Goal: Find specific page/section: Find specific page/section

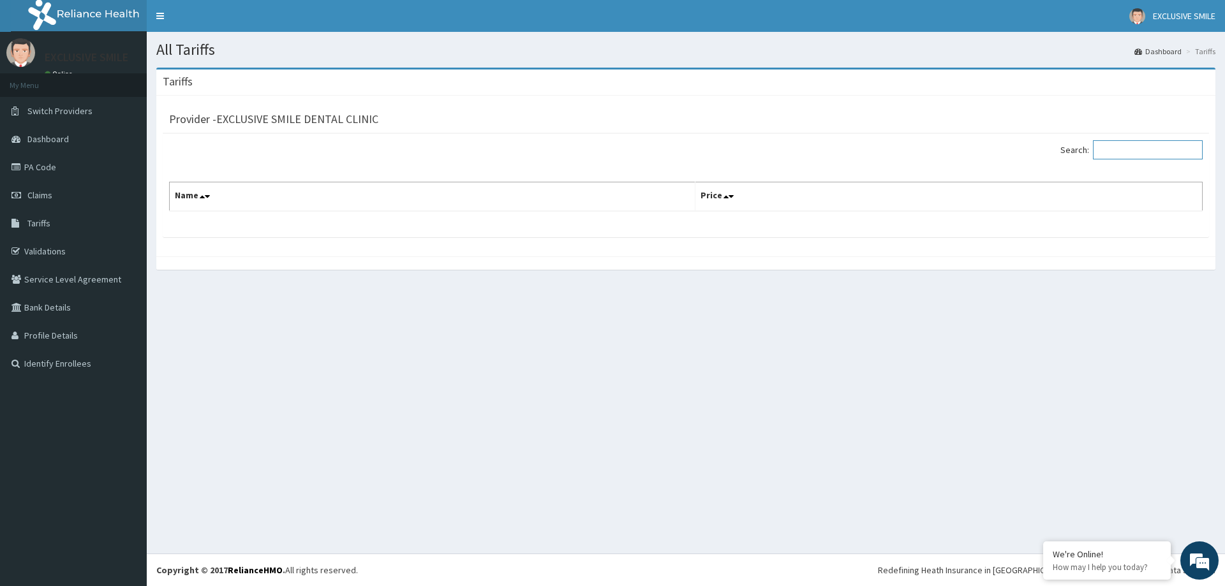
click at [1138, 145] on input "Search:" at bounding box center [1148, 149] width 110 height 19
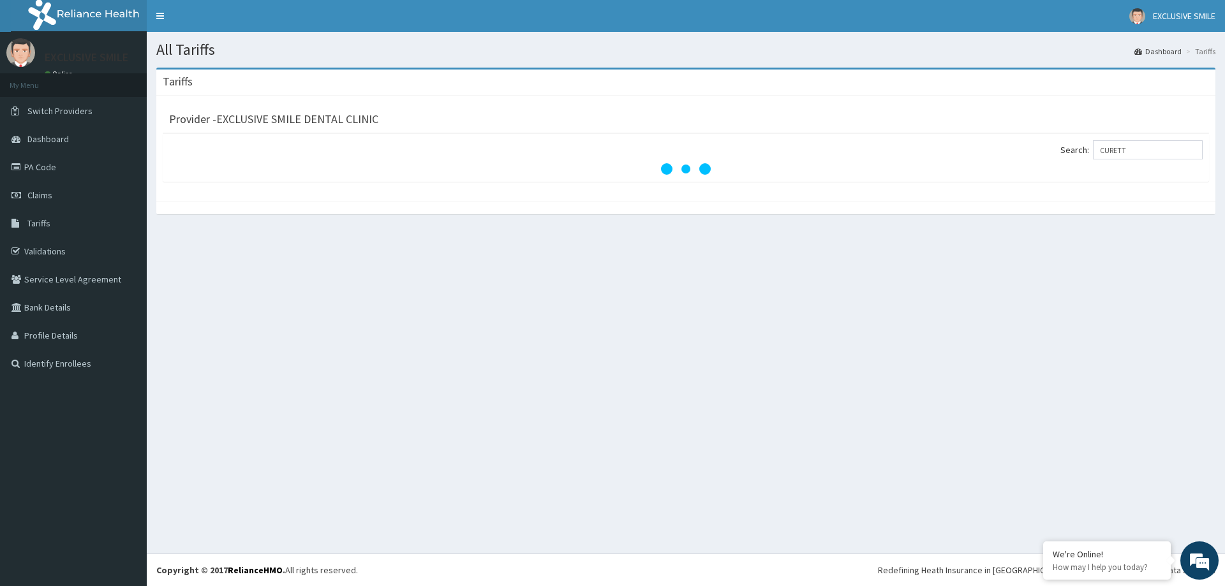
click at [697, 125] on div "Provider - EXCLUSIVE SMILE DENTAL CLINIC" at bounding box center [685, 117] width 1033 height 18
click at [833, 110] on div "Provider - EXCLUSIVE SMILE DENTAL CLINIC" at bounding box center [685, 117] width 1033 height 18
click at [833, 130] on div "Provider - EXCLUSIVE SMILE DENTAL CLINIC" at bounding box center [686, 117] width 1046 height 31
click at [818, 105] on div "Provider - EXCLUSIVE SMILE DENTAL CLINIC" at bounding box center [686, 117] width 1046 height 31
click at [990, 126] on div "Provider - EXCLUSIVE SMILE DENTAL CLINIC" at bounding box center [685, 117] width 1033 height 18
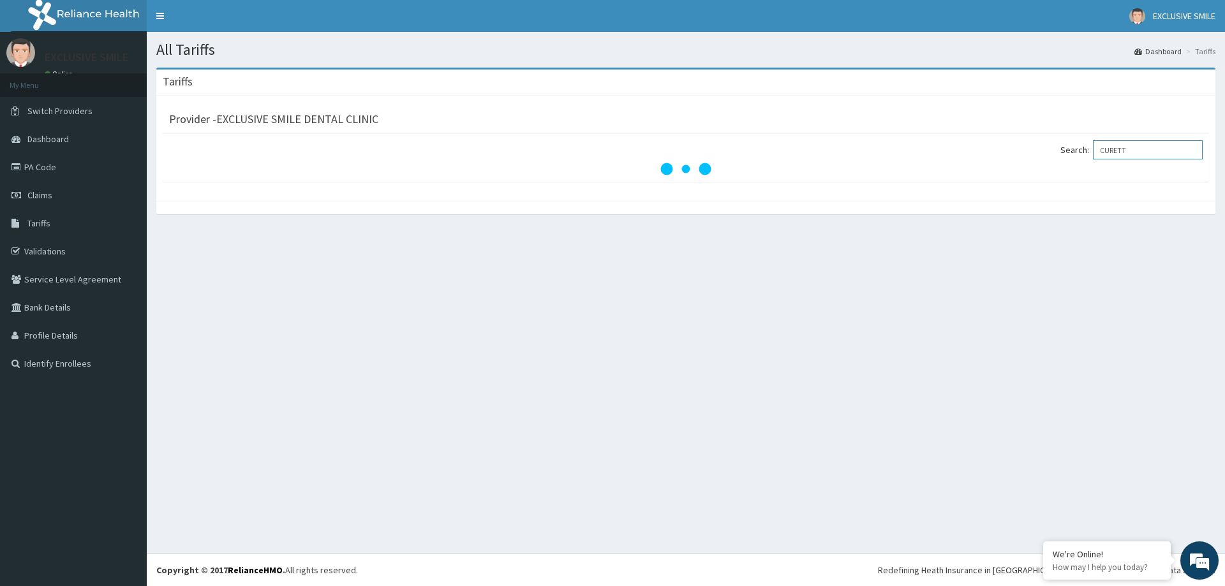
click at [1160, 155] on input "CURETT" at bounding box center [1148, 149] width 110 height 19
type input "CURE"
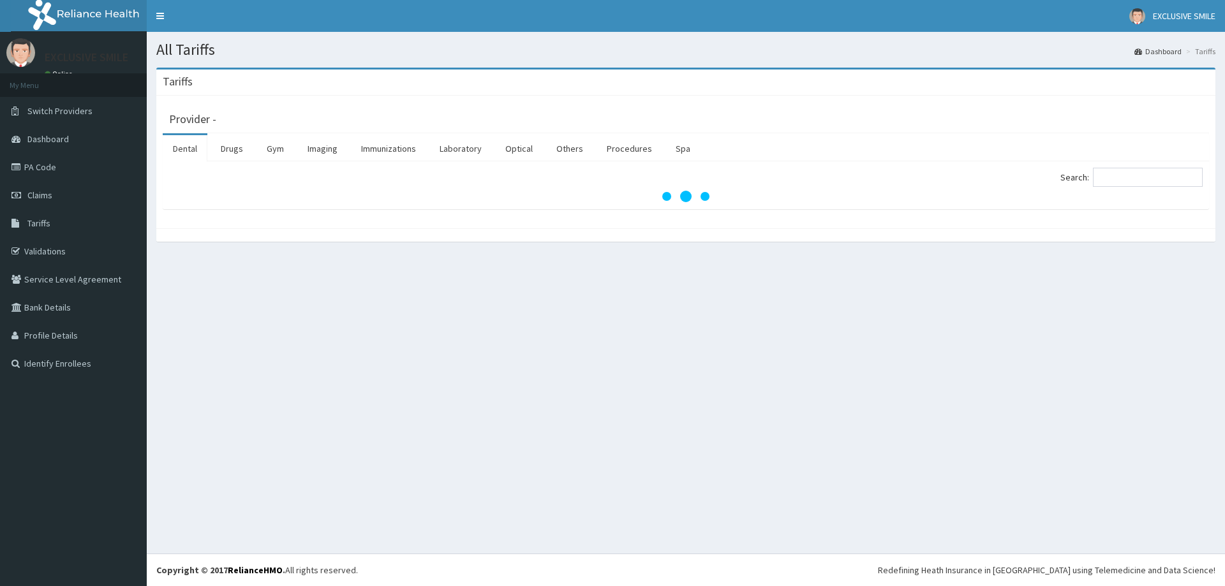
click at [1118, 167] on div "Search:" at bounding box center [686, 185] width 1046 height 48
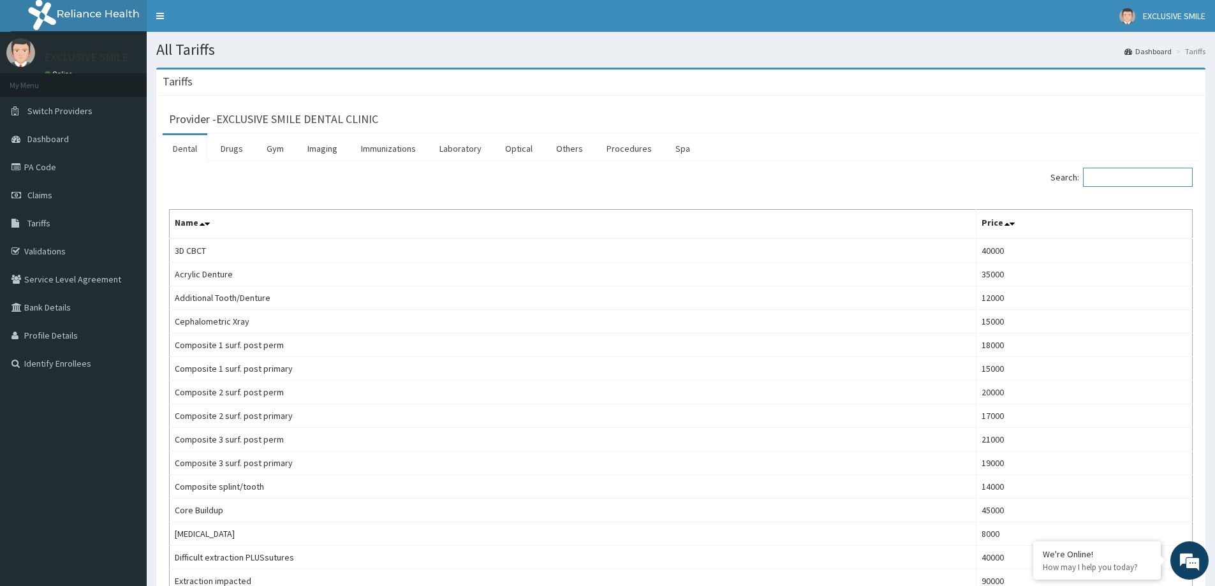
click at [1119, 177] on input "Search:" at bounding box center [1138, 177] width 110 height 19
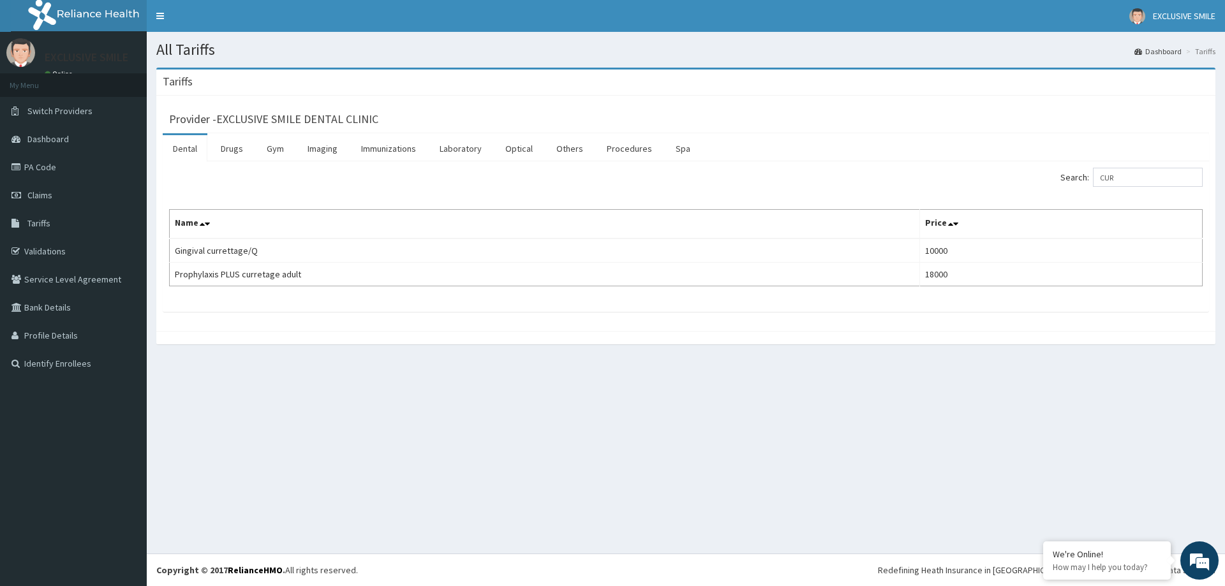
click at [952, 193] on div "Search: CUR Name Price Gingival currettage/Q 10000 Prophylaxis PLUS curretage a…" at bounding box center [685, 227] width 1033 height 119
click at [998, 186] on div "Search: CUR" at bounding box center [948, 179] width 507 height 22
click at [1017, 170] on div "Search: CUR" at bounding box center [948, 179] width 507 height 22
drag, startPoint x: 1171, startPoint y: 175, endPoint x: 1131, endPoint y: 179, distance: 39.8
click at [1080, 188] on div "Search: CUR" at bounding box center [948, 179] width 507 height 22
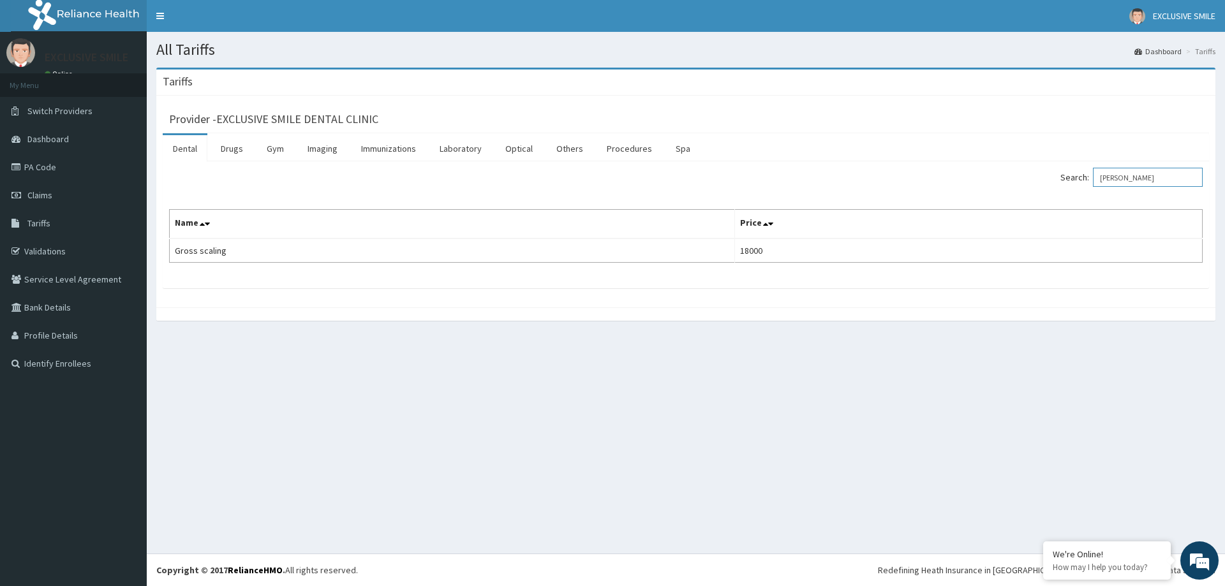
drag, startPoint x: 1149, startPoint y: 178, endPoint x: 1069, endPoint y: 193, distance: 81.7
click at [1055, 196] on div "Search: SCALI Name Price Gross scaling 18000" at bounding box center [685, 215] width 1033 height 95
drag, startPoint x: 1151, startPoint y: 182, endPoint x: 1073, endPoint y: 186, distance: 77.9
click at [1073, 186] on label "Search: PANOR" at bounding box center [1131, 177] width 142 height 19
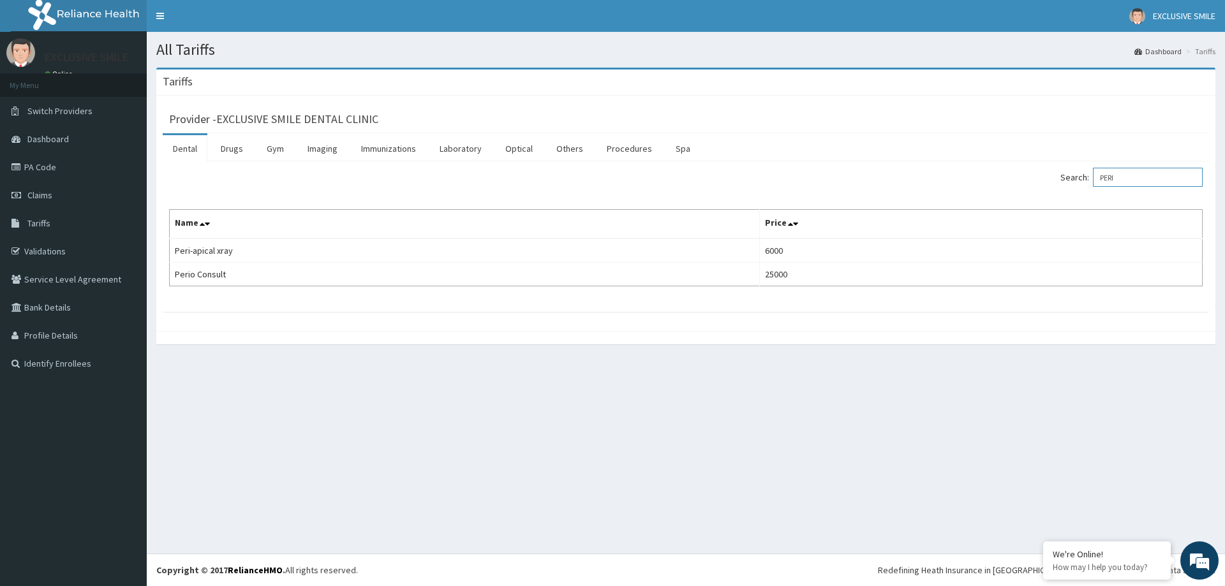
drag, startPoint x: 1135, startPoint y: 175, endPoint x: 1097, endPoint y: 182, distance: 38.4
click at [1097, 182] on label "Search: PERI" at bounding box center [1131, 177] width 142 height 19
type input "CUR"
